Goal: Navigation & Orientation: Find specific page/section

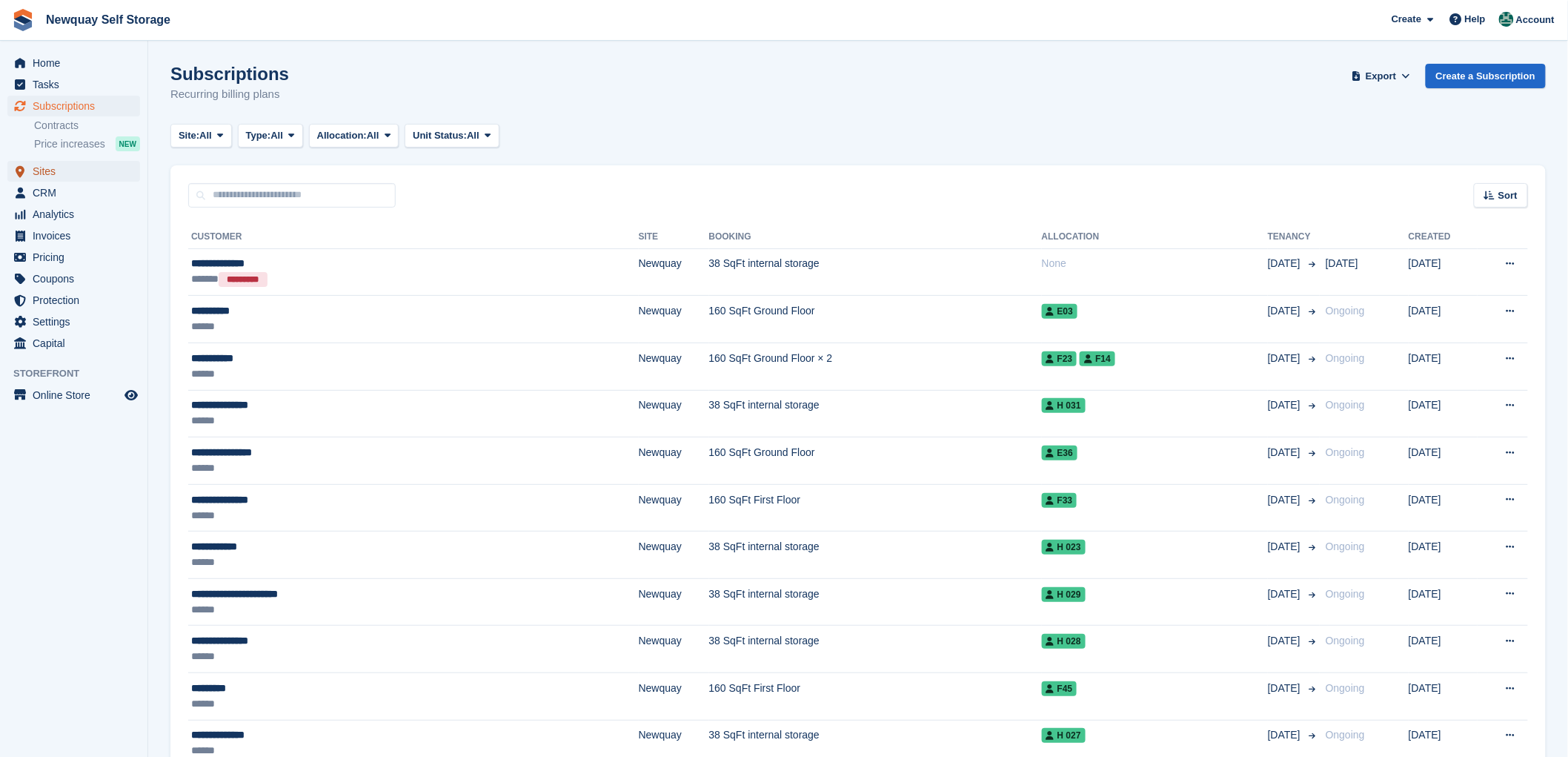
click at [46, 167] on span "Sites" at bounding box center [77, 171] width 89 height 21
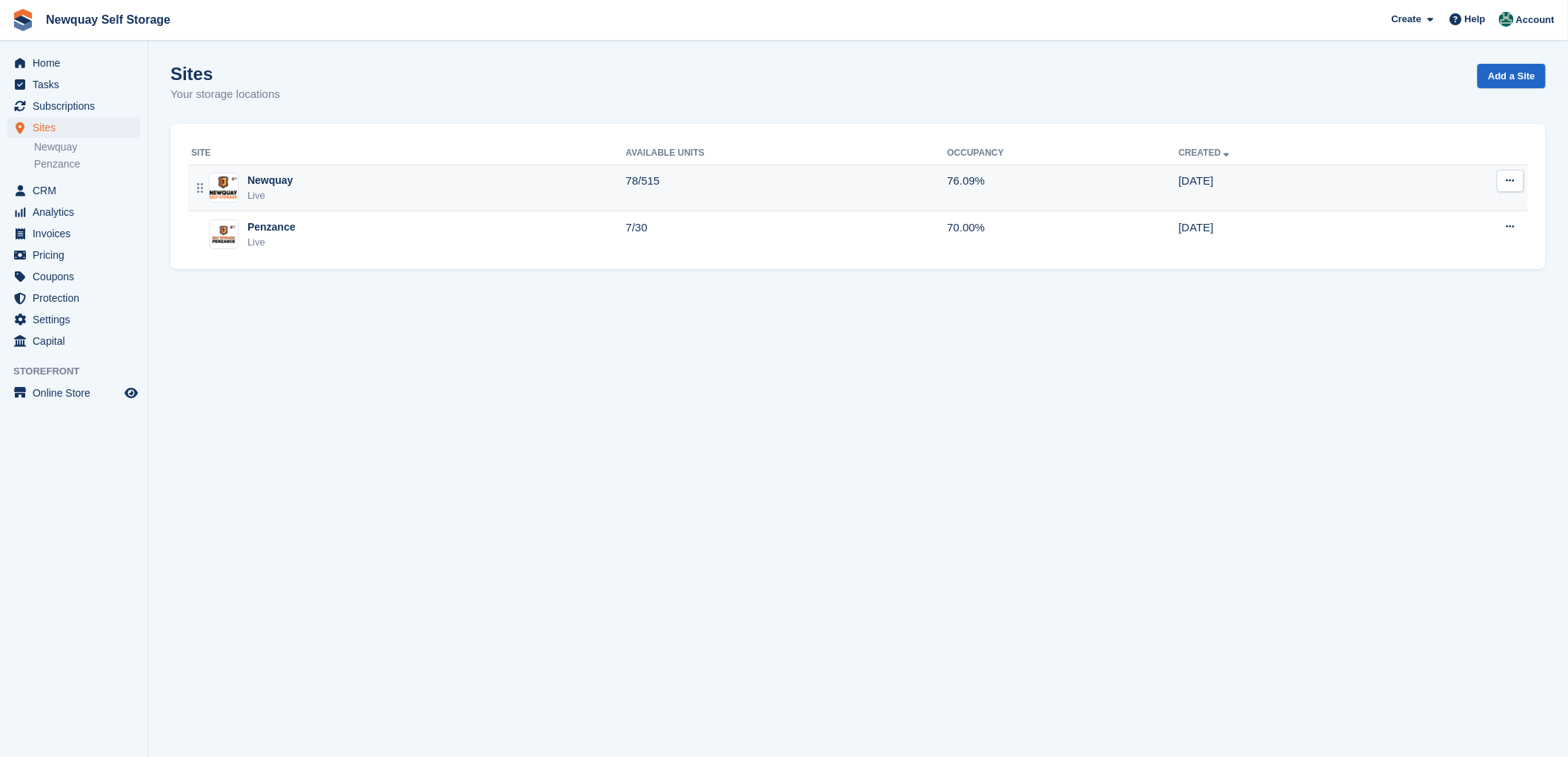
click at [268, 183] on div "Newquay" at bounding box center [270, 180] width 45 height 15
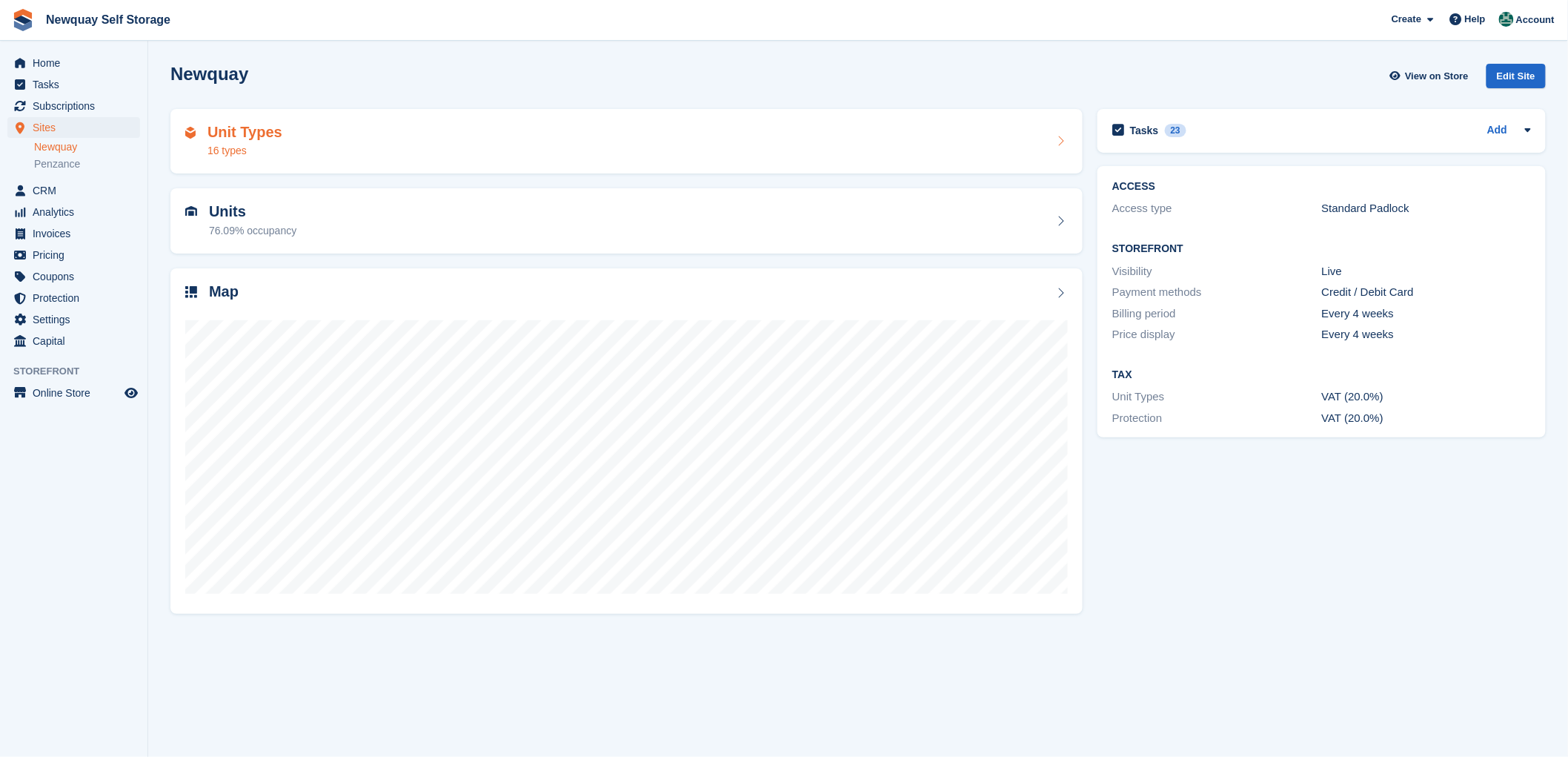
click at [250, 138] on h2 "Unit Types" at bounding box center [244, 132] width 75 height 17
